Goal: Information Seeking & Learning: Check status

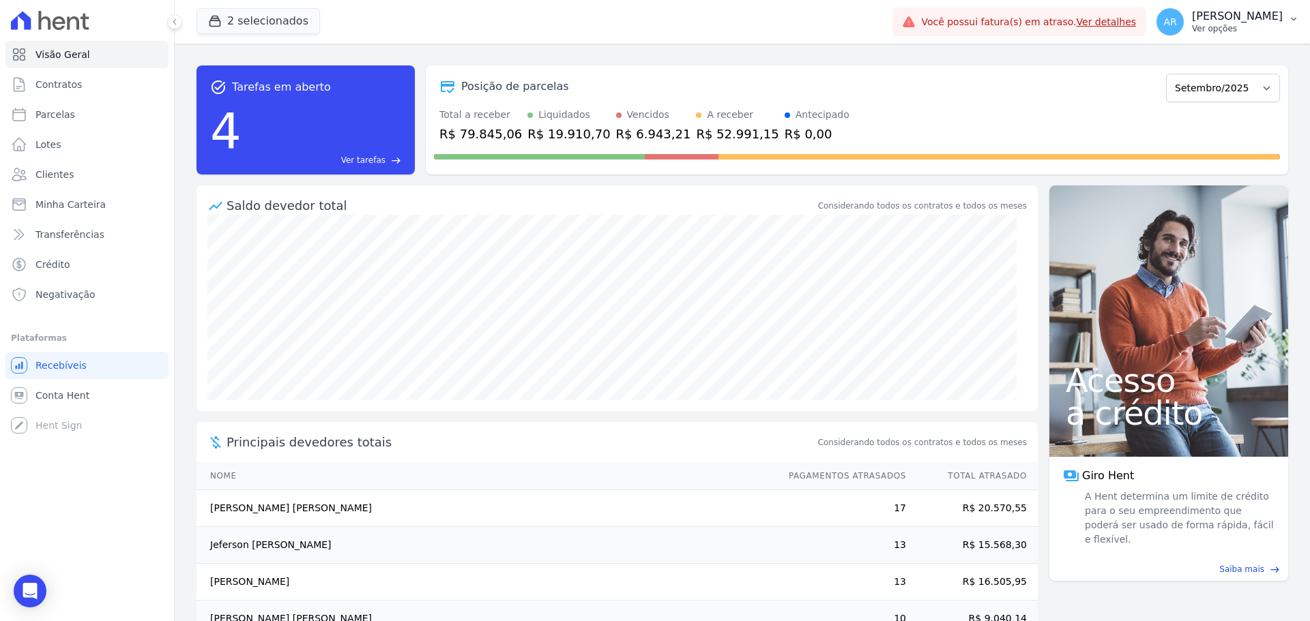
click at [1222, 13] on p "[PERSON_NAME]" at bounding box center [1237, 17] width 91 height 14
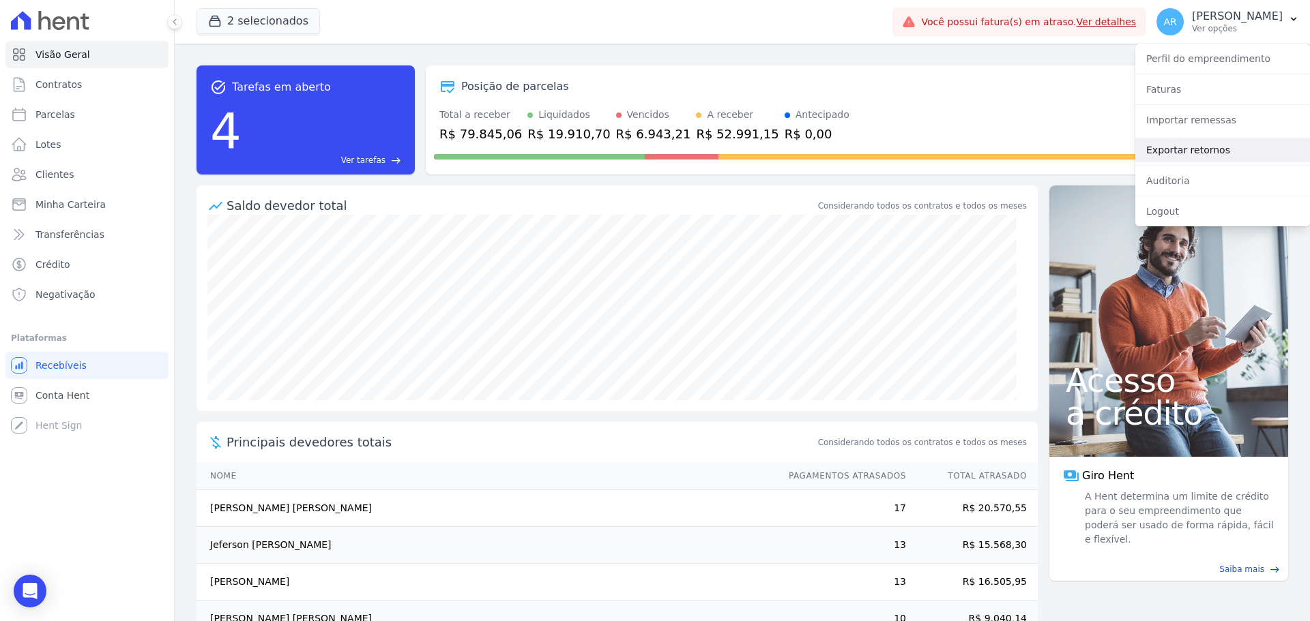
click at [1183, 151] on link "Exportar retornos" at bounding box center [1222, 150] width 175 height 25
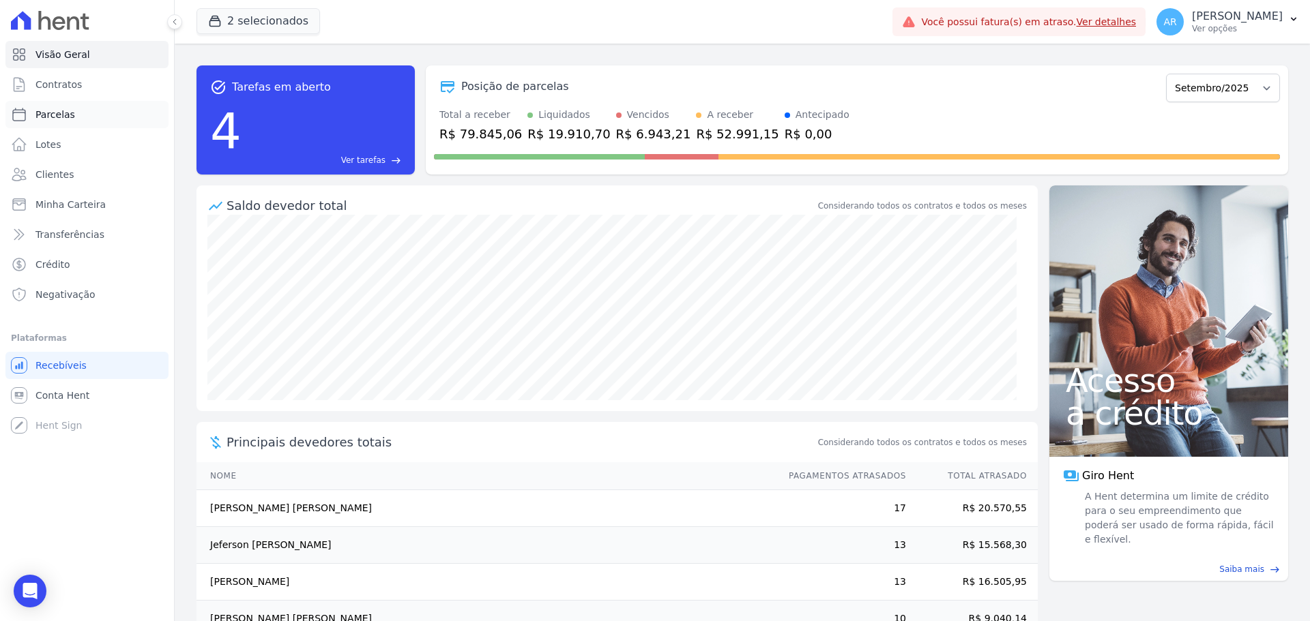
click at [49, 119] on span "Parcelas" at bounding box center [55, 115] width 40 height 14
select select
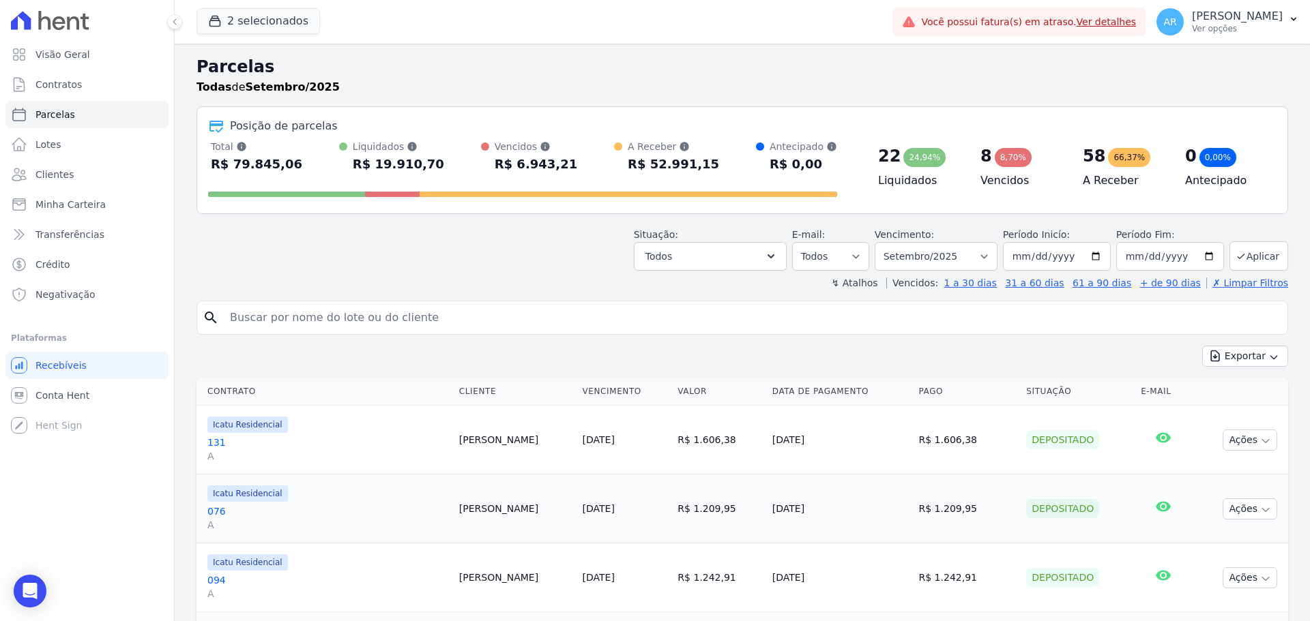
click at [343, 310] on input "search" at bounding box center [752, 317] width 1060 height 27
type input "daiane"
select select
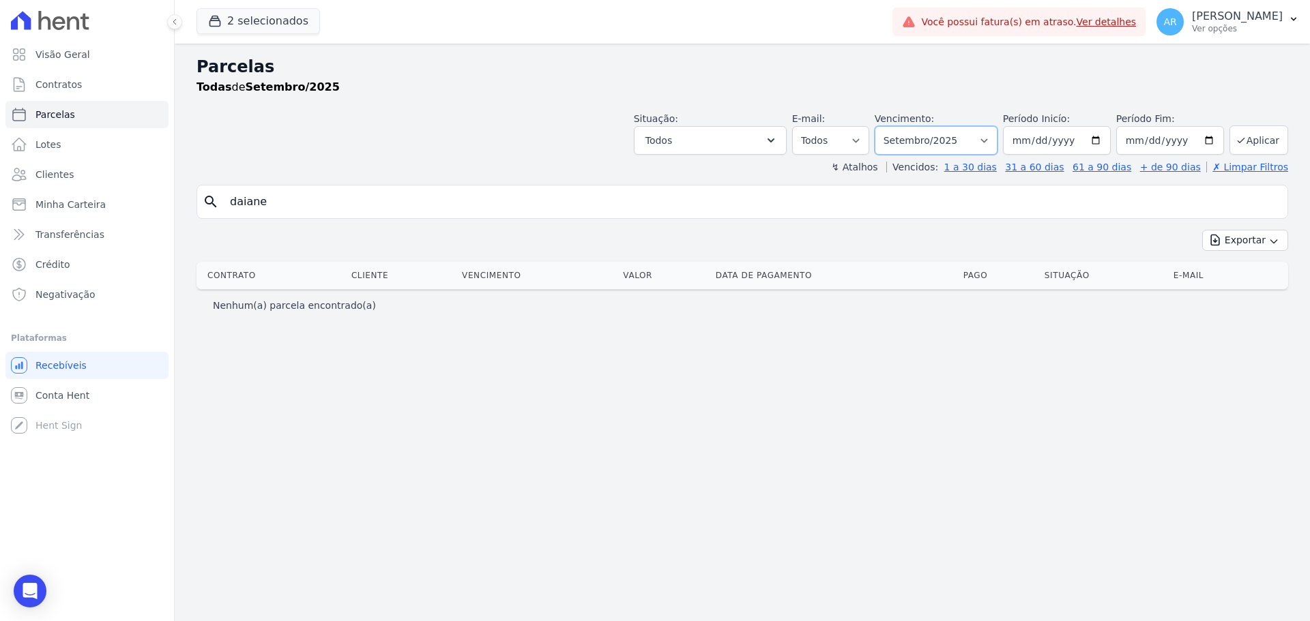
click at [935, 141] on select "Filtrar por período ──────── Todos os meses Fevereiro/2024 Março/2024 Abril/202…" at bounding box center [935, 140] width 123 height 29
select select "04/2024"
click at [894, 126] on select "Filtrar por período ──────── Todos os meses Fevereiro/2024 Março/2024 Abril/202…" at bounding box center [935, 140] width 123 height 29
select select
click at [912, 144] on select "Filtrar por período ──────── Todos os meses Fevereiro/2024 Março/2024 Abril/202…" at bounding box center [935, 140] width 123 height 29
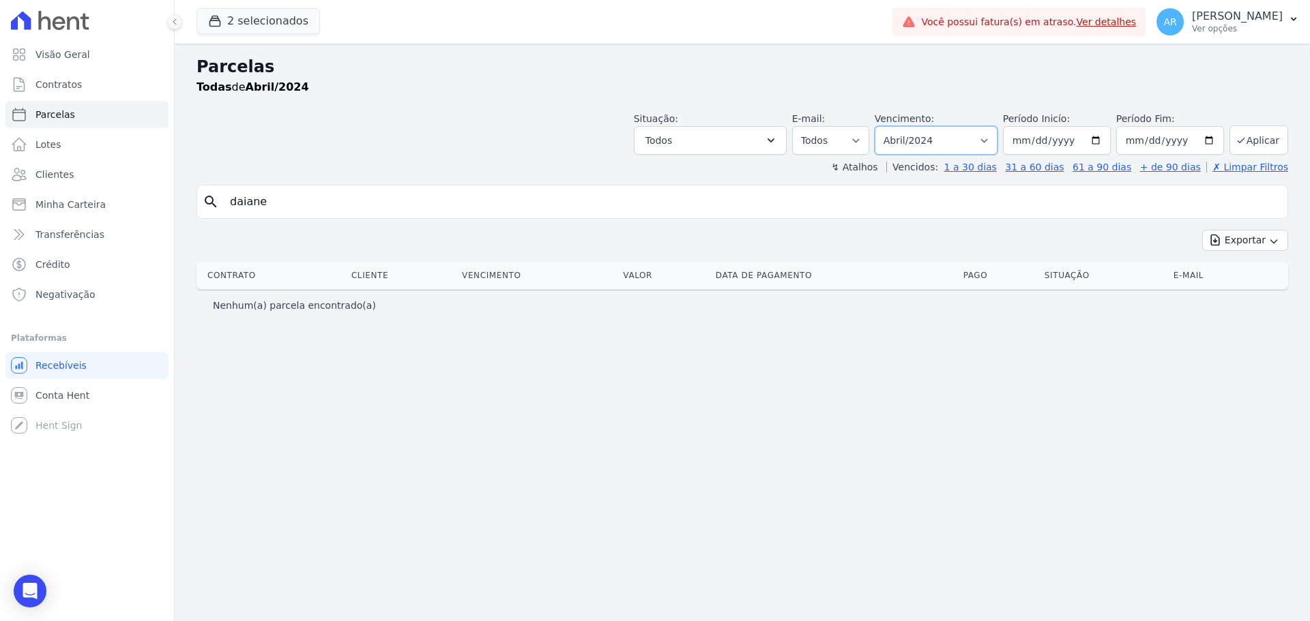
select select "06/2024"
click at [894, 126] on select "Filtrar por período ──────── Todos os meses Fevereiro/2024 Março/2024 Abril/202…" at bounding box center [935, 140] width 123 height 29
select select
click at [925, 145] on select "Filtrar por período ──────── Todos os meses Fevereiro/2024 Março/2024 Abril/202…" at bounding box center [935, 140] width 123 height 29
select select "04/2025"
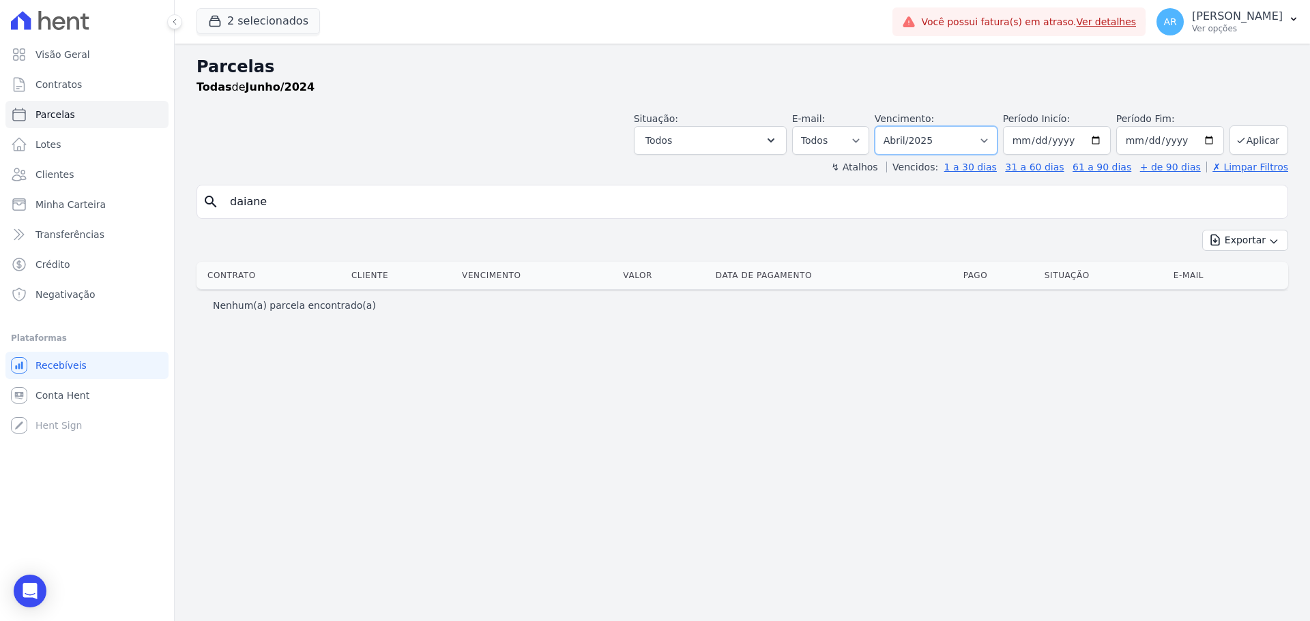
click at [894, 126] on select "Filtrar por período ──────── Todos os meses Fevereiro/2024 Março/2024 Abril/202…" at bounding box center [935, 140] width 123 height 29
select select
click at [935, 139] on select "Filtrar por período ──────── Todos os meses Fevereiro/2024 Março/2024 Abril/202…" at bounding box center [935, 140] width 123 height 29
select select "05/2025"
click at [894, 126] on select "Filtrar por período ──────── Todos os meses Fevereiro/2024 Março/2024 Abril/202…" at bounding box center [935, 140] width 123 height 29
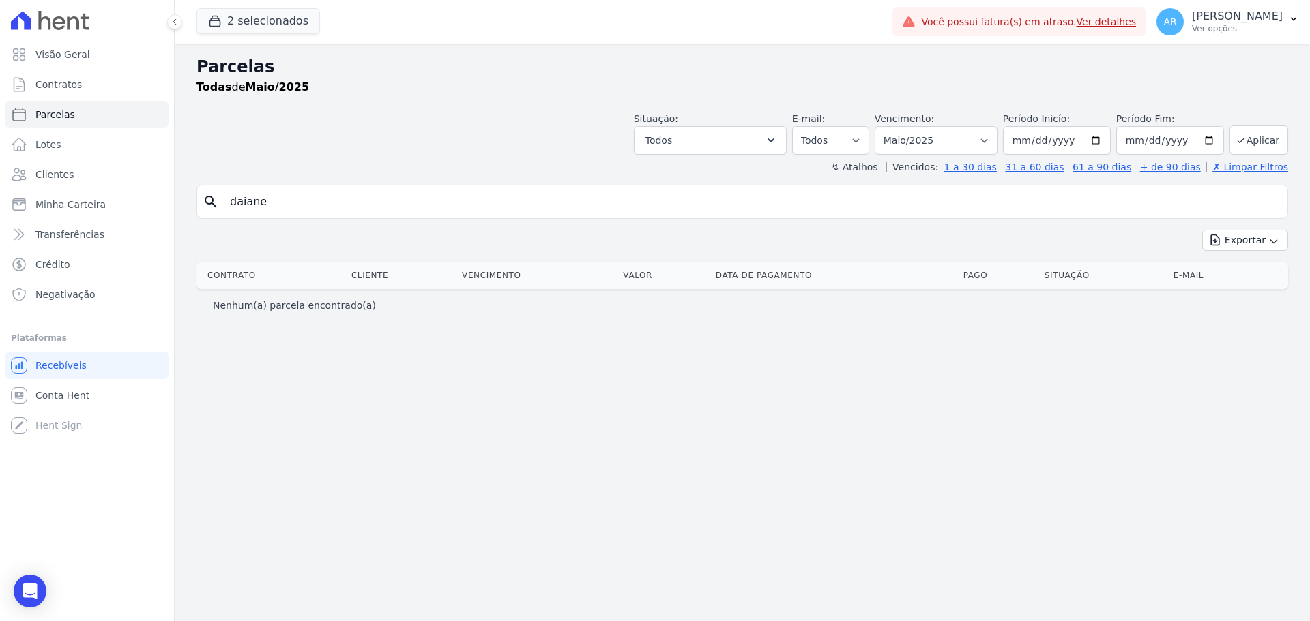
select select
drag, startPoint x: 495, startPoint y: 212, endPoint x: 243, endPoint y: 207, distance: 251.7
click at [252, 207] on input "daiane" at bounding box center [752, 201] width 1060 height 27
click at [299, 213] on input "daiane" at bounding box center [752, 201] width 1060 height 27
drag, startPoint x: 317, startPoint y: 220, endPoint x: 65, endPoint y: 224, distance: 252.4
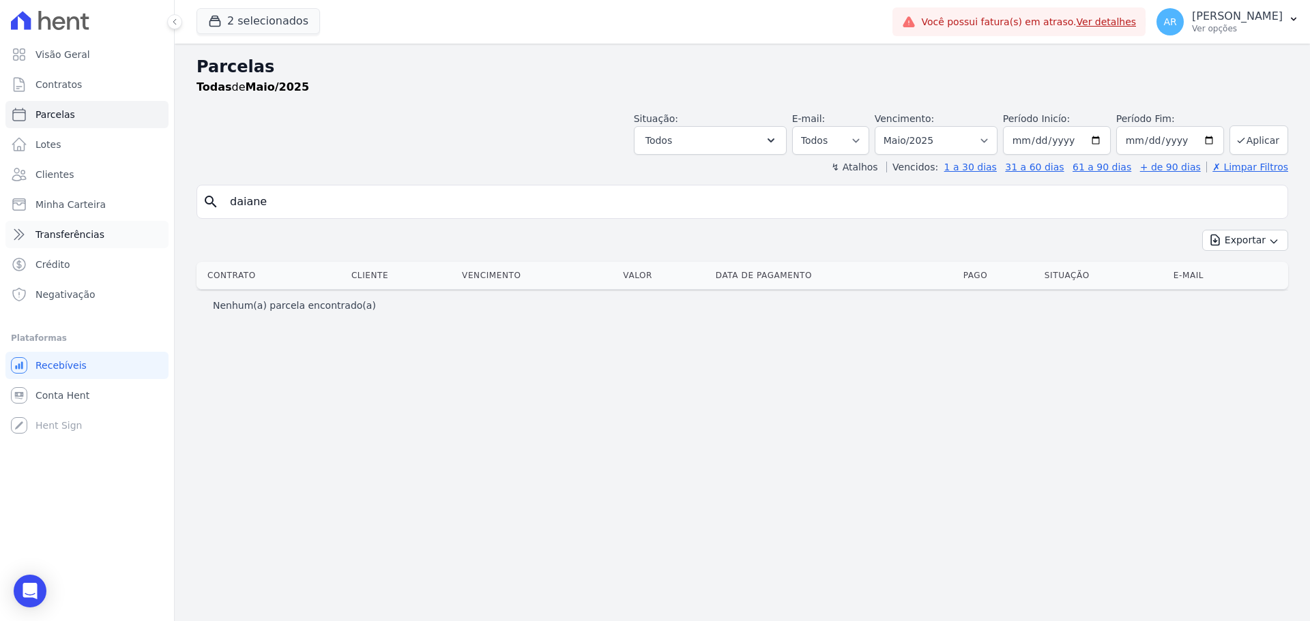
click at [65, 225] on div "Visão Geral Contratos [GEOGRAPHIC_DATA] Lotes Clientes Minha Carteira Transferê…" at bounding box center [655, 310] width 1310 height 621
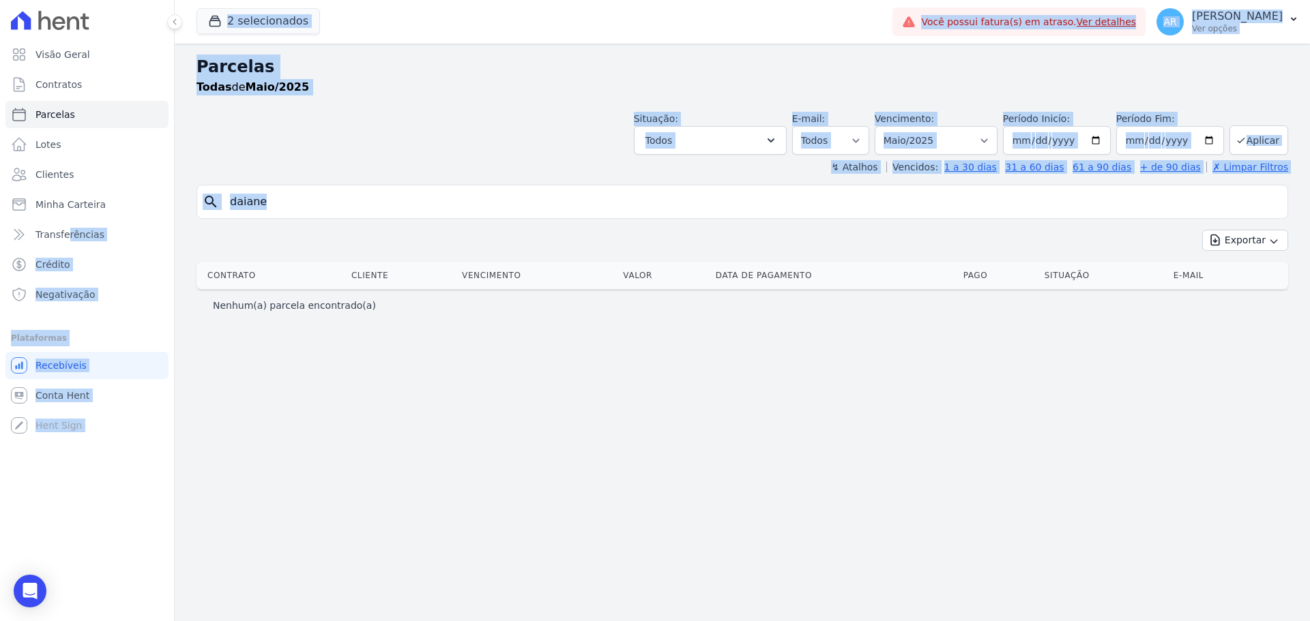
click at [692, 239] on div "Exportar Exportar PDF Exportar CSV" at bounding box center [741, 246] width 1091 height 32
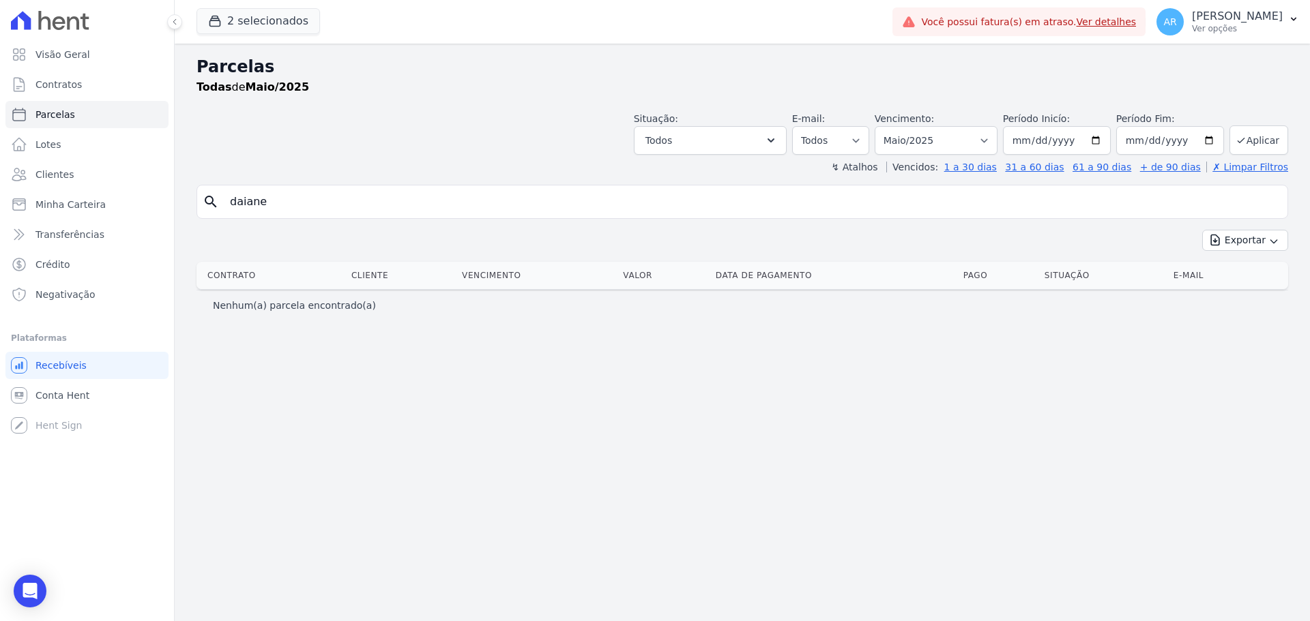
click at [665, 218] on div "search daiane" at bounding box center [741, 202] width 1091 height 34
click at [657, 208] on input "daiane" at bounding box center [752, 201] width 1060 height 27
type input "[PERSON_NAME]"
select select
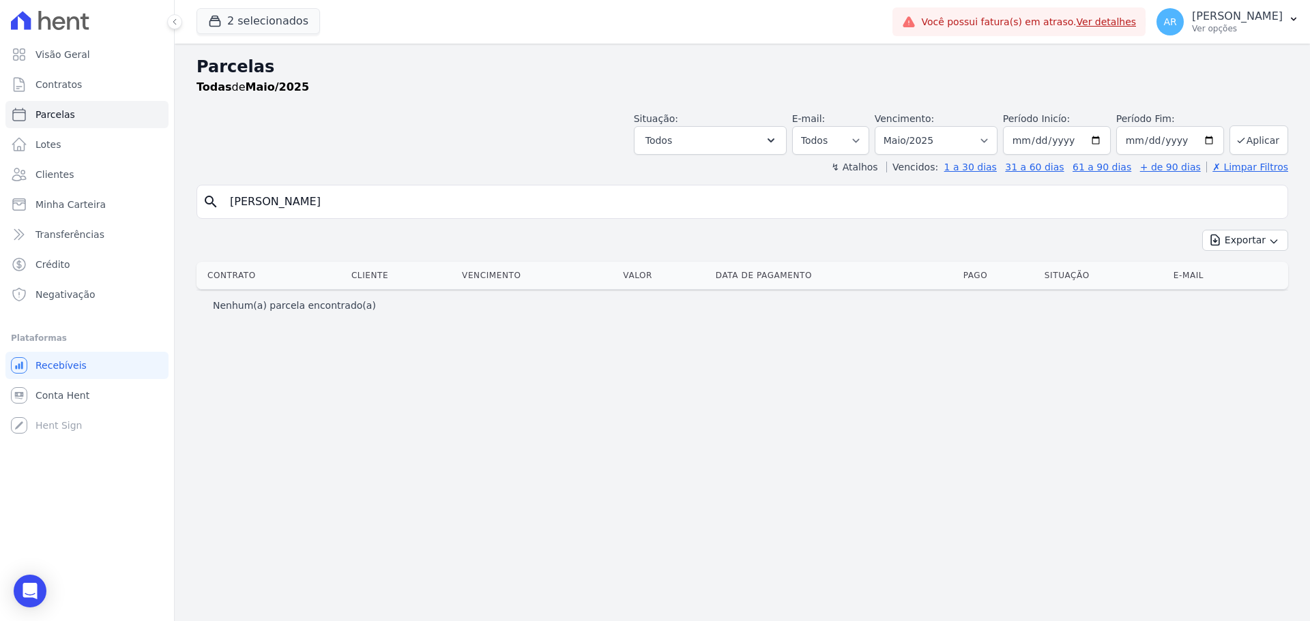
click at [953, 120] on div "Vencimento: Filtrar por período ──────── Todos os meses Fevereiro/2024 Março/20…" at bounding box center [935, 133] width 123 height 43
drag, startPoint x: 900, startPoint y: 147, endPoint x: 909, endPoint y: 146, distance: 9.6
click at [900, 147] on select "Filtrar por período ──────── Todos os meses Fevereiro/2024 Março/2024 Abril/202…" at bounding box center [935, 140] width 123 height 29
select select "04/2025"
click at [894, 126] on select "Filtrar por período ──────── Todos os meses Fevereiro/2024 Março/2024 Abril/202…" at bounding box center [935, 140] width 123 height 29
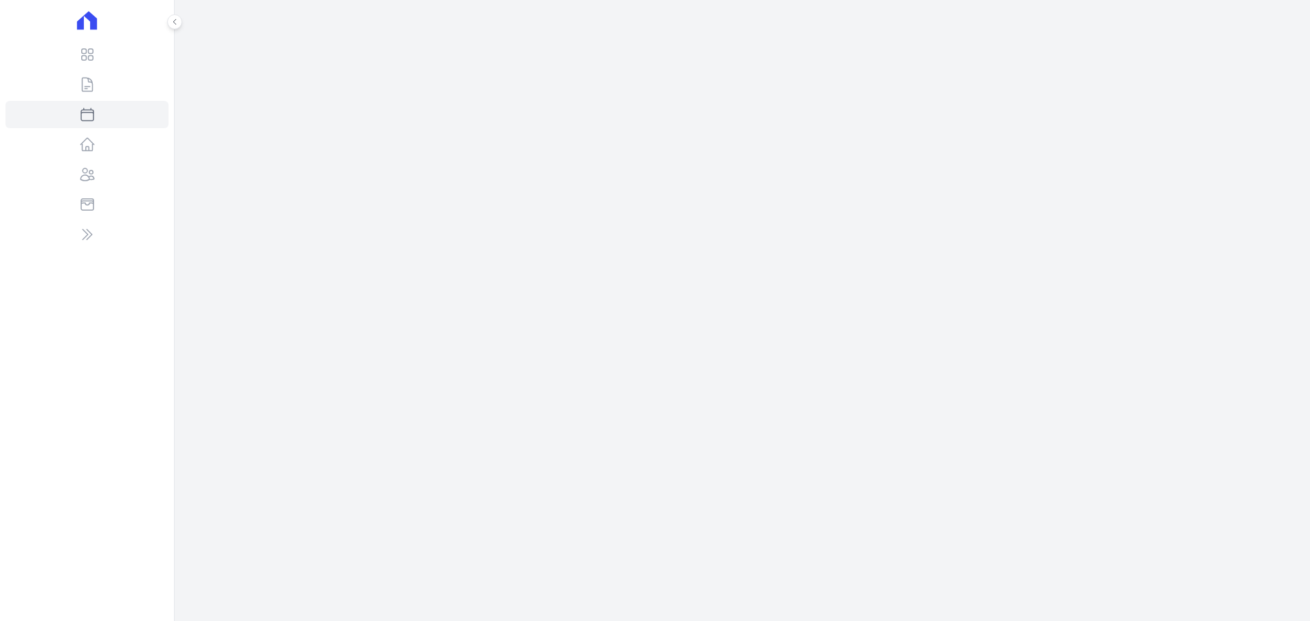
select select
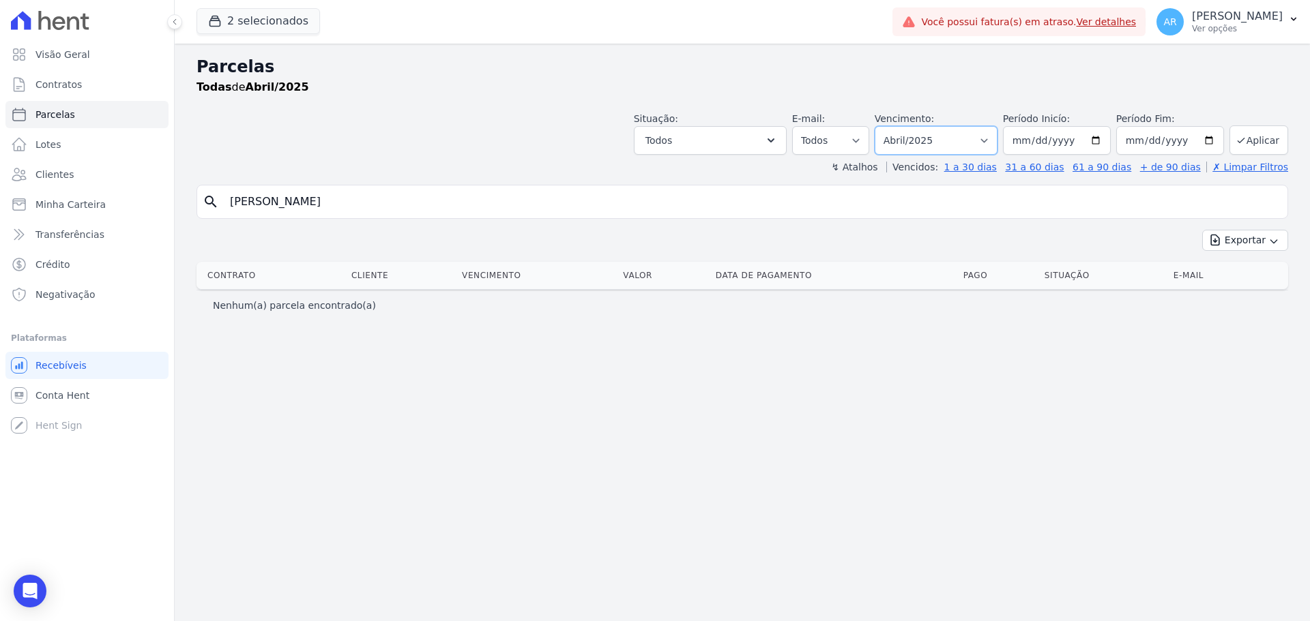
click at [916, 140] on select "Filtrar por período ──────── Todos os meses Fevereiro/2024 Março/2024 Abril/202…" at bounding box center [935, 140] width 123 height 29
select select "07/2025"
click at [894, 126] on select "Filtrar por período ──────── Todos os meses Fevereiro/2024 Março/2024 Abril/202…" at bounding box center [935, 140] width 123 height 29
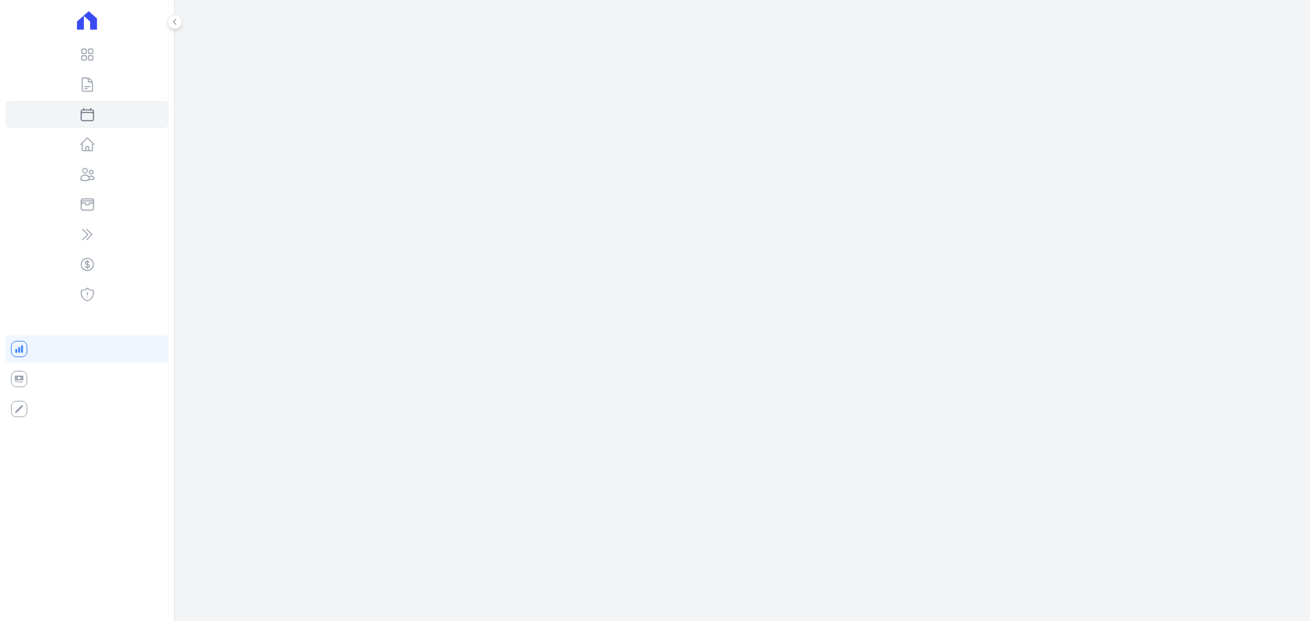
select select
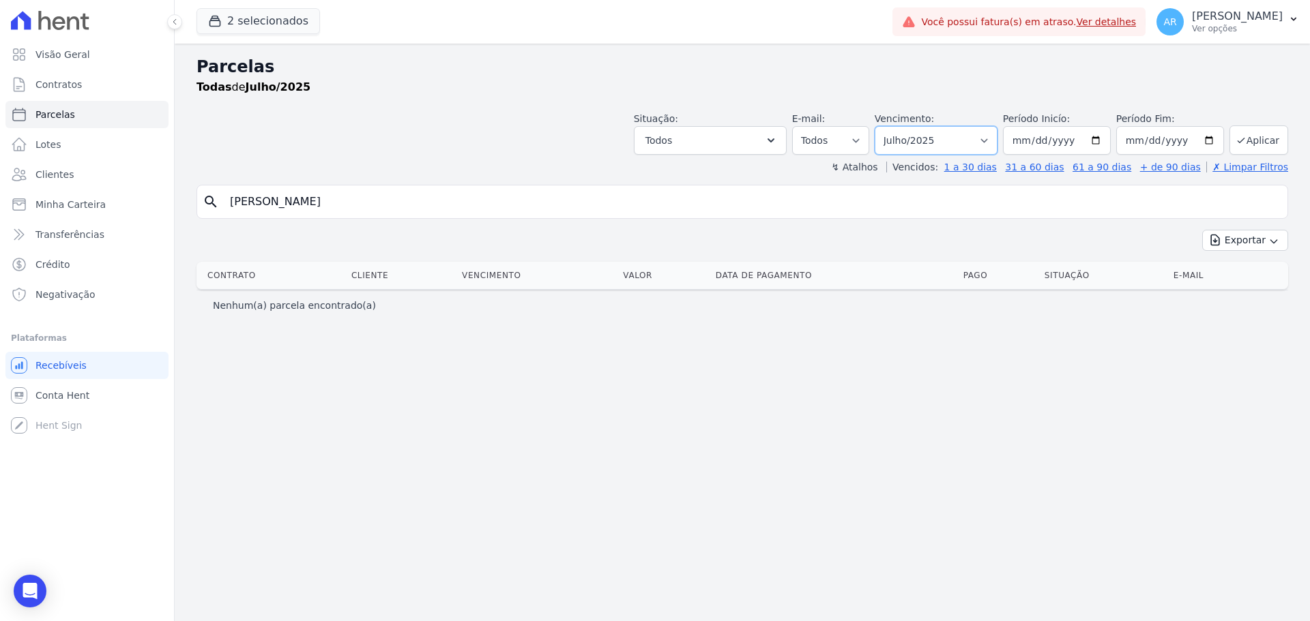
click at [942, 141] on select "Filtrar por período ──────── Todos os meses Fevereiro/2024 Março/2024 Abril/202…" at bounding box center [935, 140] width 123 height 29
select select "08/2025"
click at [894, 126] on select "Filtrar por período ──────── Todos os meses Fevereiro/2024 Março/2024 Abril/202…" at bounding box center [935, 140] width 123 height 29
select select
click at [941, 143] on select "Filtrar por período ──────── Todos os meses Fevereiro/2024 Março/2024 Abril/202…" at bounding box center [935, 140] width 123 height 29
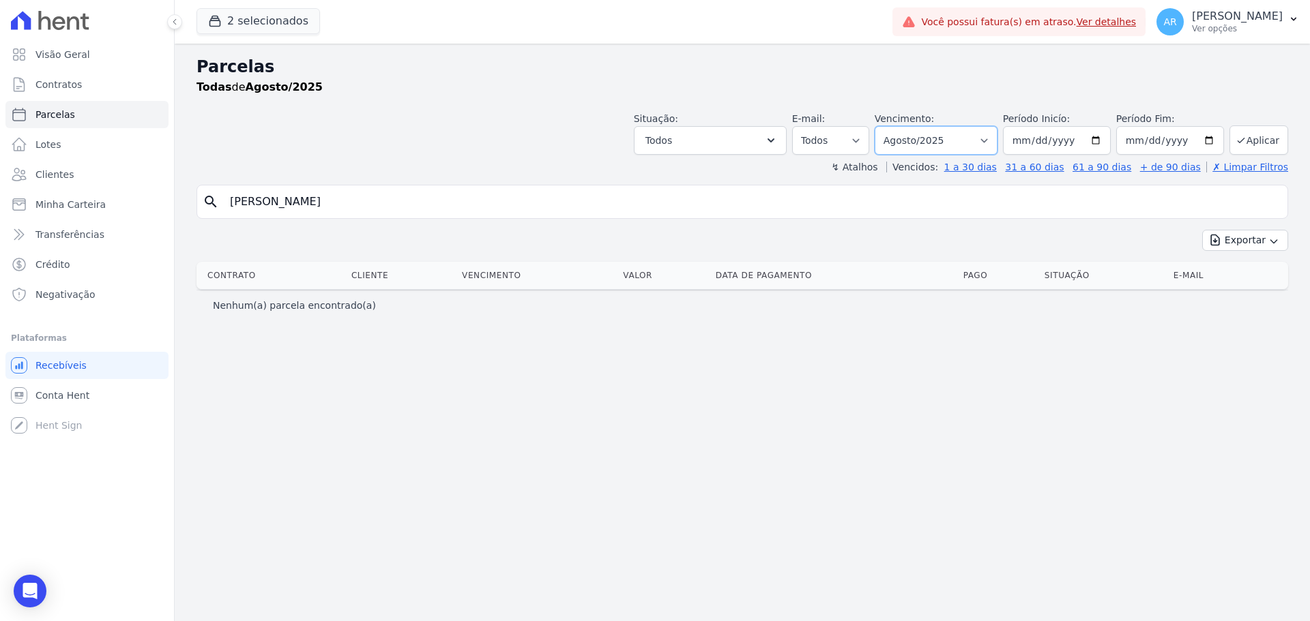
select select "09/2025"
click at [894, 126] on select "Filtrar por período ──────── Todos os meses Fevereiro/2024 Março/2024 Abril/202…" at bounding box center [935, 140] width 123 height 29
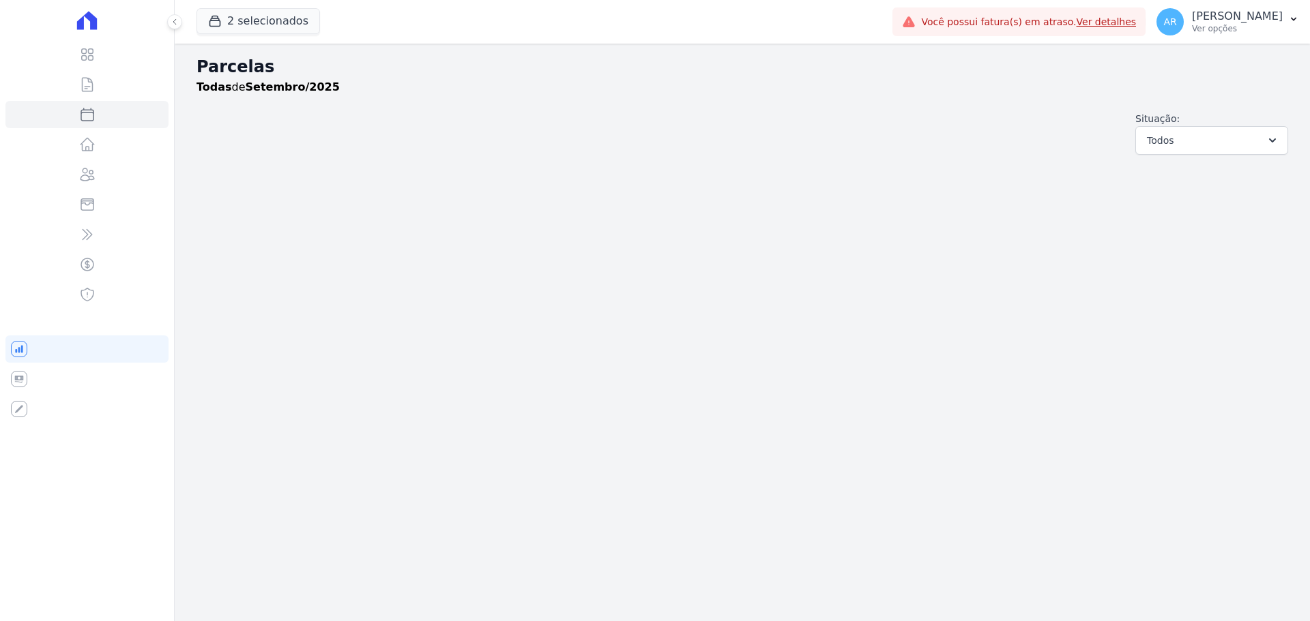
select select
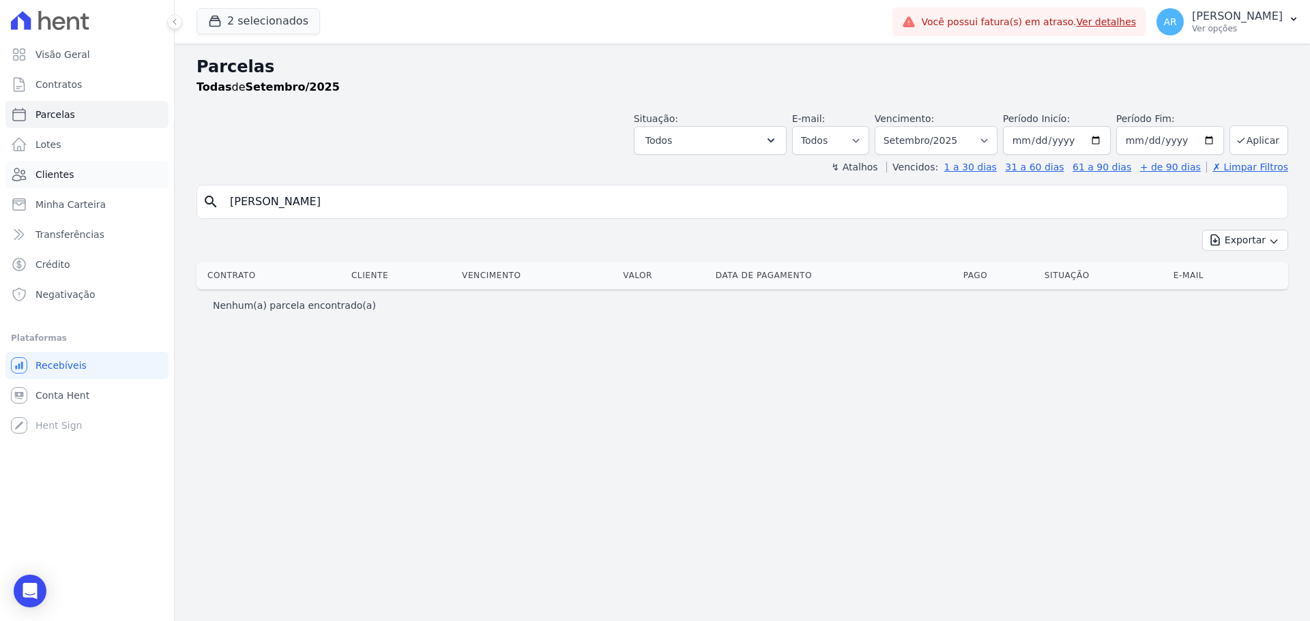
drag, startPoint x: 280, startPoint y: 197, endPoint x: 70, endPoint y: 177, distance: 211.0
click at [70, 177] on div "Visão Geral Contratos [GEOGRAPHIC_DATA] Lotes Clientes Minha Carteira Transferê…" at bounding box center [655, 310] width 1310 height 621
click at [363, 197] on input "search" at bounding box center [752, 201] width 1060 height 27
type input "[PERSON_NAME]"
select select
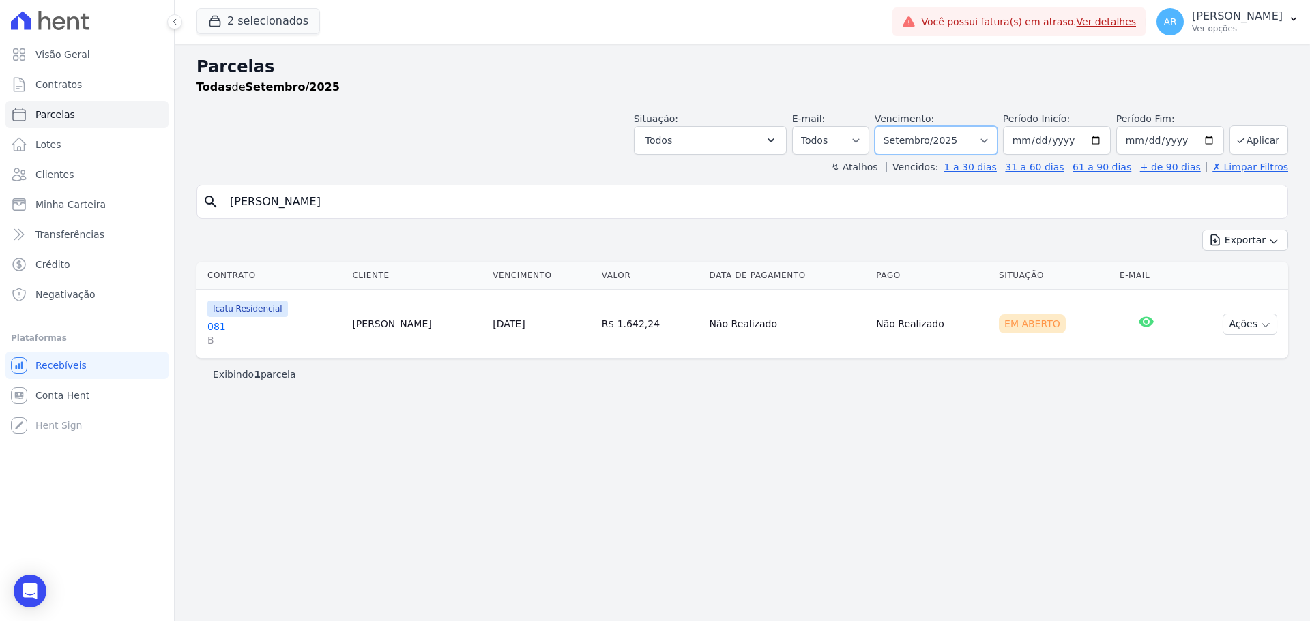
click at [947, 142] on select "Filtrar por período ──────── Todos os meses Fevereiro/2024 Março/2024 Abril/202…" at bounding box center [935, 140] width 123 height 29
select select "04/2025"
click at [894, 126] on select "Filtrar por período ──────── Todos os meses Fevereiro/2024 Março/2024 Abril/202…" at bounding box center [935, 140] width 123 height 29
select select
